Goal: Task Accomplishment & Management: Use online tool/utility

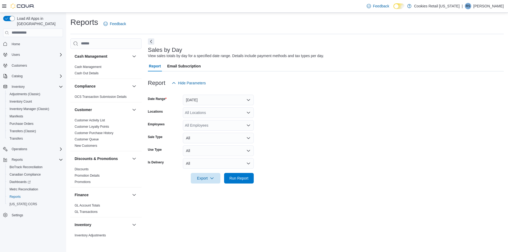
click at [221, 116] on div "All Locations" at bounding box center [218, 112] width 71 height 11
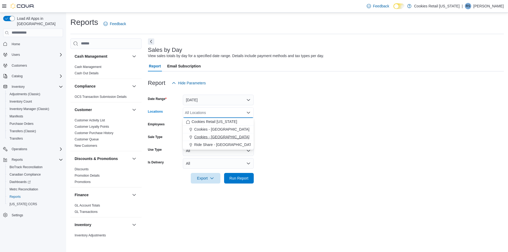
click at [218, 138] on span "Cookies - [GEOGRAPHIC_DATA]" at bounding box center [221, 136] width 55 height 5
click at [280, 143] on form "Date Range [DATE] Locations Cookies - [GEOGRAPHIC_DATA] Combo box. Selected. Co…" at bounding box center [326, 135] width 356 height 95
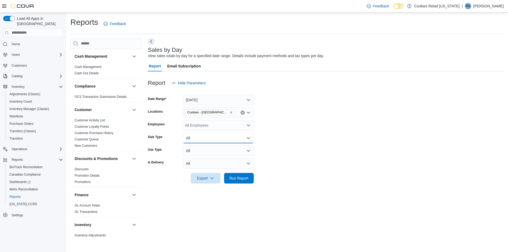
click at [215, 138] on button "All" at bounding box center [218, 138] width 71 height 11
click at [293, 136] on form "Date Range [DATE] Locations Cookies - [GEOGRAPHIC_DATA] Employees All Employees…" at bounding box center [326, 135] width 356 height 95
click at [221, 151] on button "All" at bounding box center [218, 150] width 71 height 11
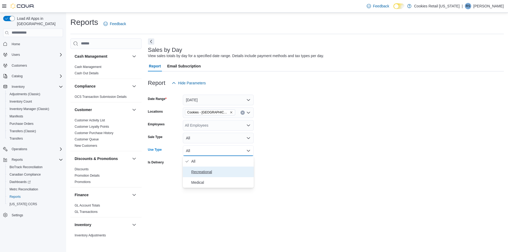
click at [219, 172] on span "Recreational" at bounding box center [221, 172] width 60 height 6
click at [240, 176] on span "Run Report" at bounding box center [238, 177] width 19 height 5
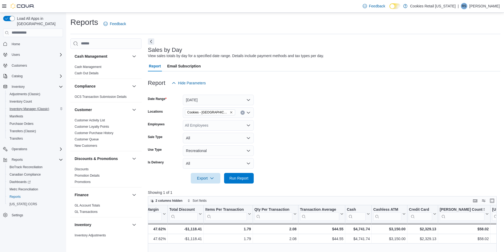
scroll to position [0, 356]
click at [470, 6] on p "[PERSON_NAME]" at bounding box center [484, 6] width 30 height 6
click at [471, 54] on span "Sign Out" at bounding box center [465, 51] width 14 height 5
